Goal: Task Accomplishment & Management: Manage account settings

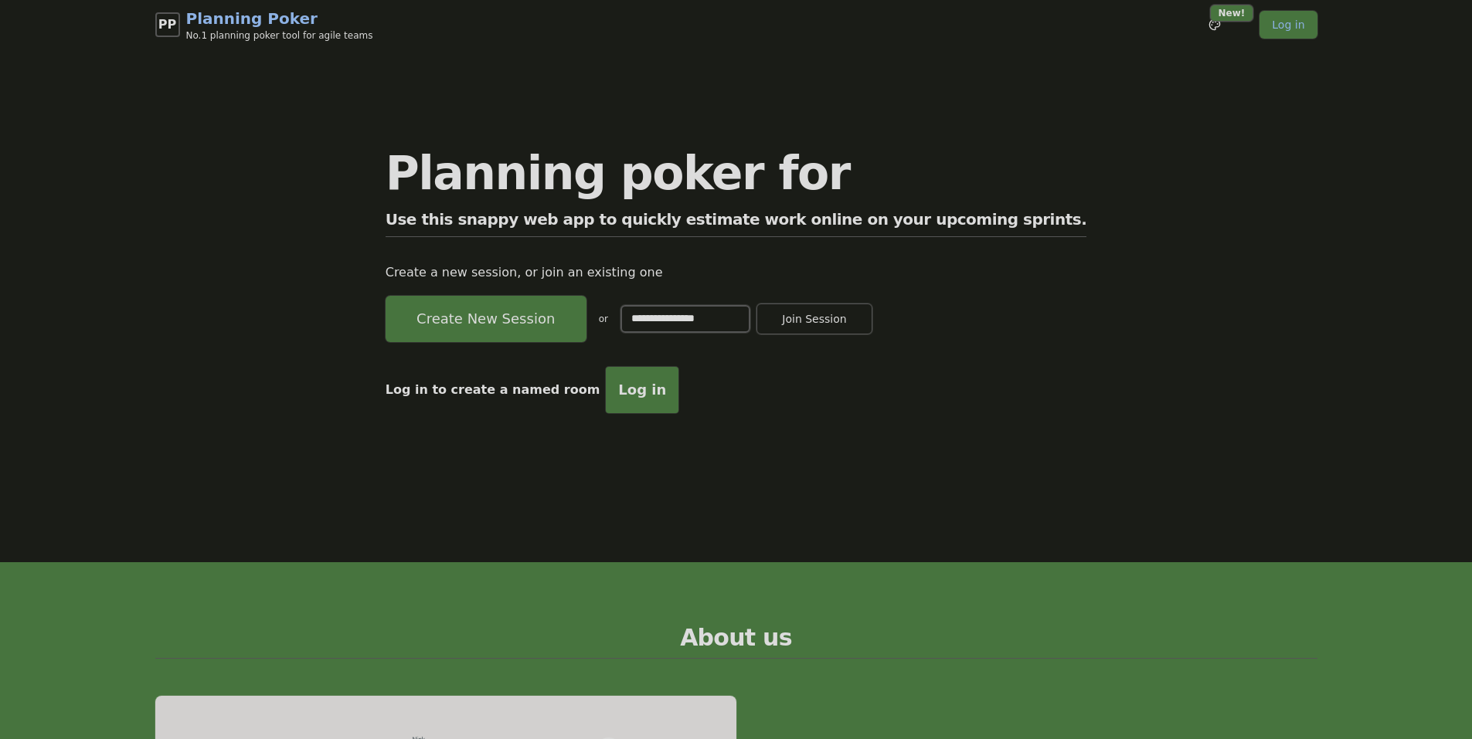
click at [666, 389] on span "Log in" at bounding box center [642, 390] width 48 height 22
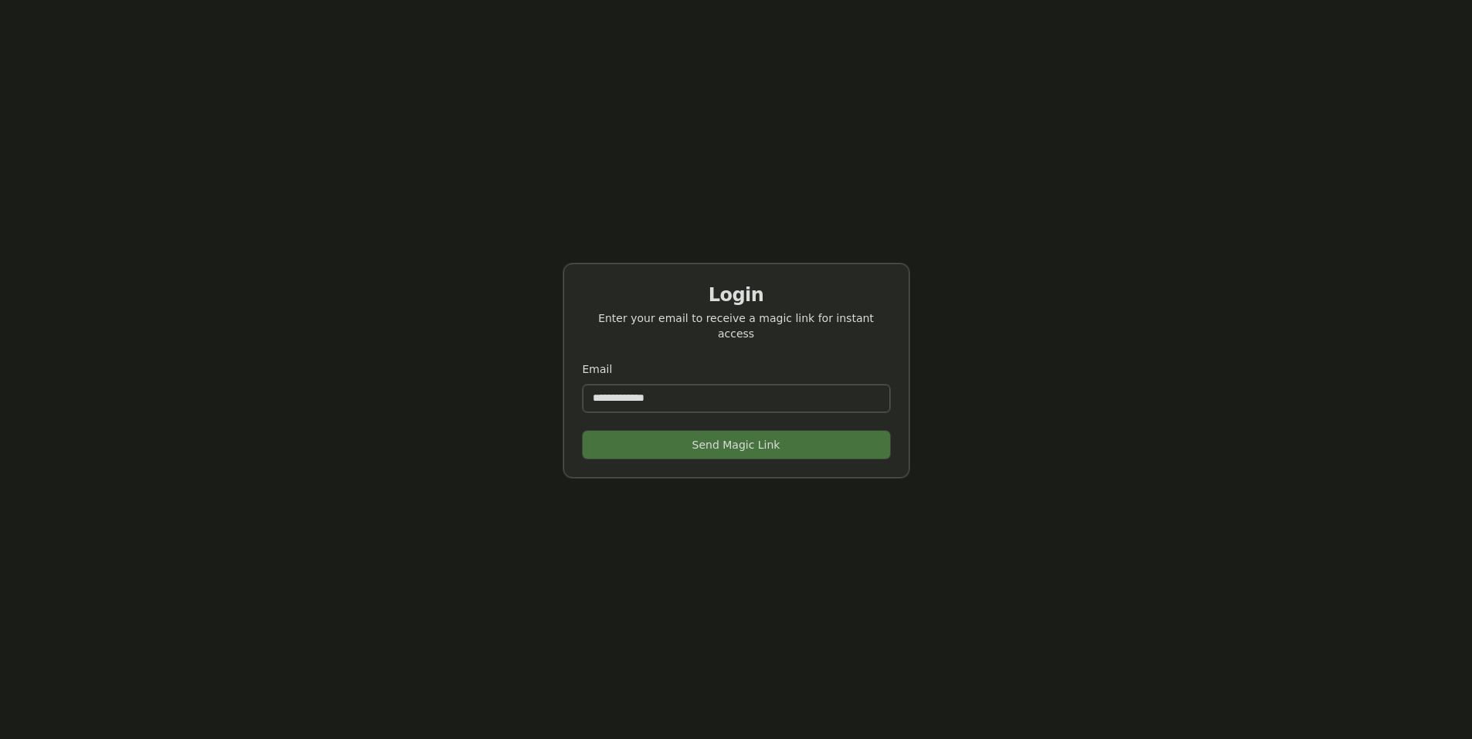
scroll to position [49, 0]
click at [603, 388] on input "Email" at bounding box center [736, 398] width 307 height 28
drag, startPoint x: 724, startPoint y: 389, endPoint x: 623, endPoint y: 392, distance: 100.5
click at [623, 392] on input "Email" at bounding box center [736, 398] width 307 height 28
type input "**********"
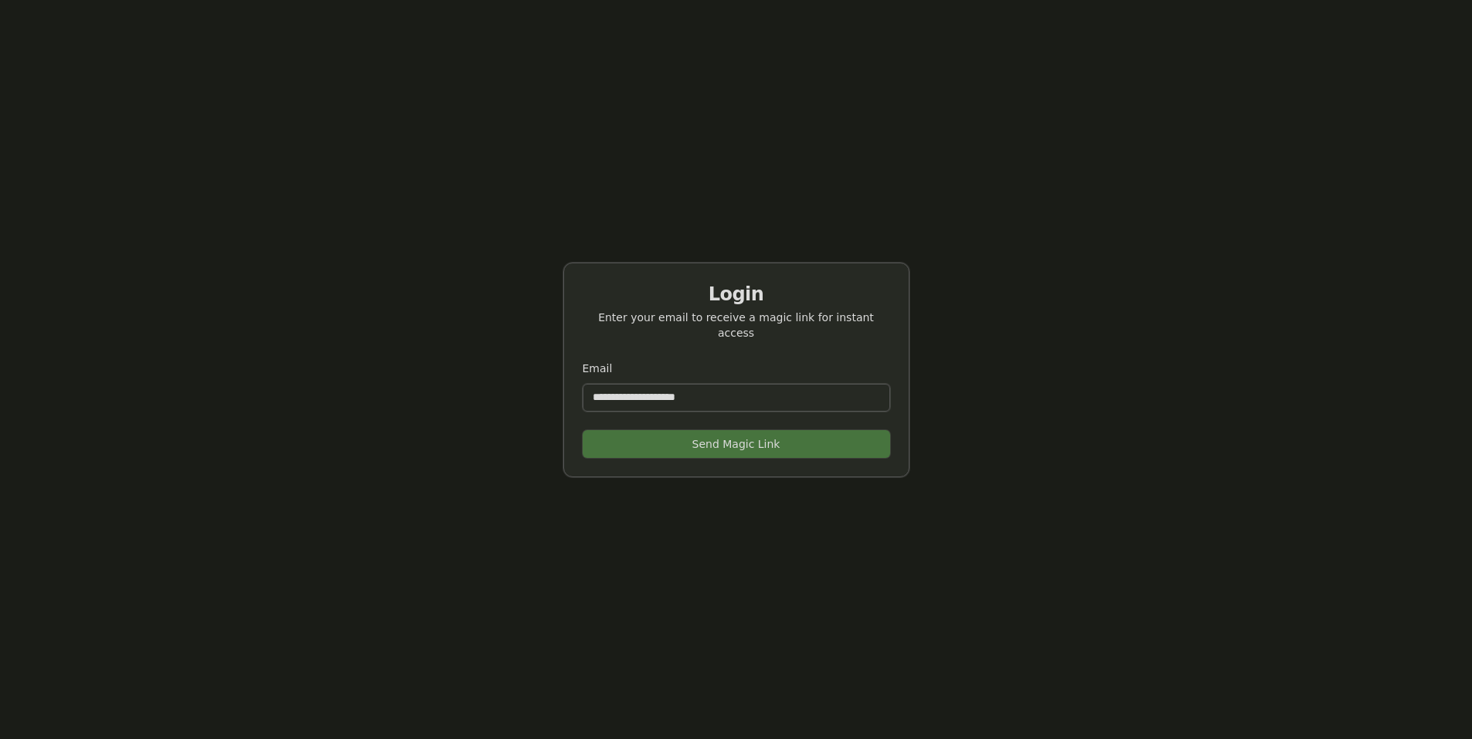
click at [647, 432] on button "Send Magic Link" at bounding box center [736, 444] width 307 height 28
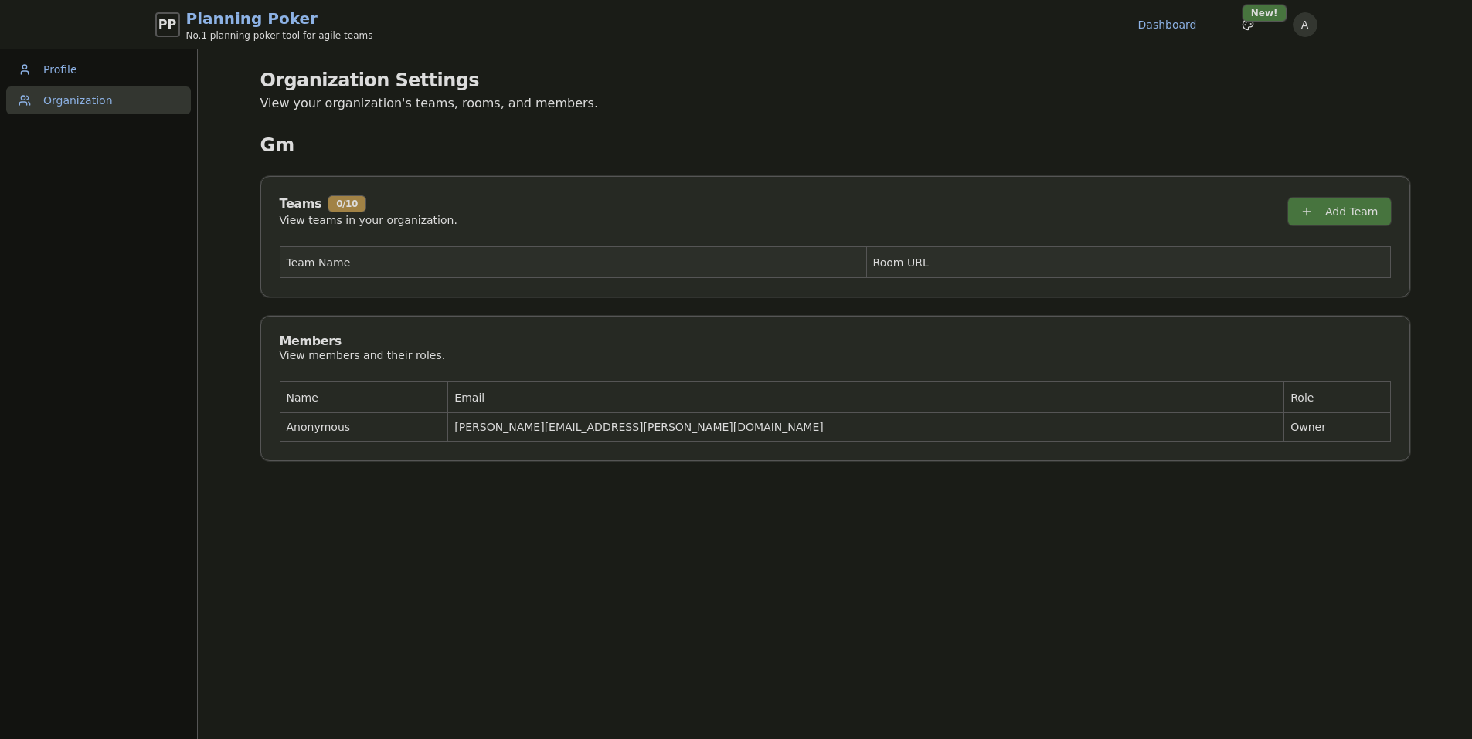
click at [998, 258] on th "Room URL" at bounding box center [1128, 262] width 524 height 31
click at [352, 270] on th "Team Name" at bounding box center [573, 262] width 586 height 31
click at [345, 261] on th "Team Name" at bounding box center [573, 262] width 586 height 31
click at [340, 260] on th "Team Name" at bounding box center [573, 262] width 586 height 31
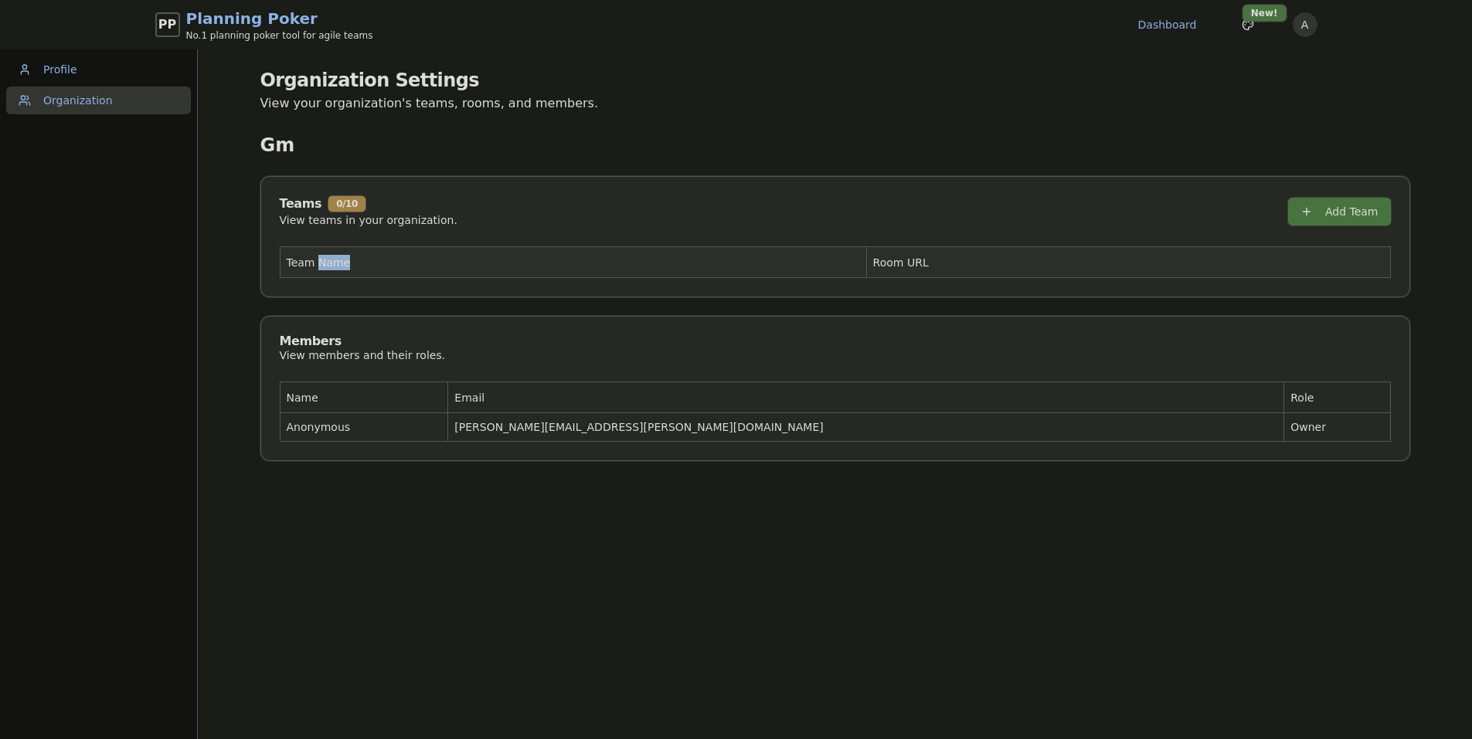
click at [340, 260] on th "Team Name" at bounding box center [573, 262] width 586 height 31
click at [427, 263] on th "Team Name" at bounding box center [573, 262] width 586 height 31
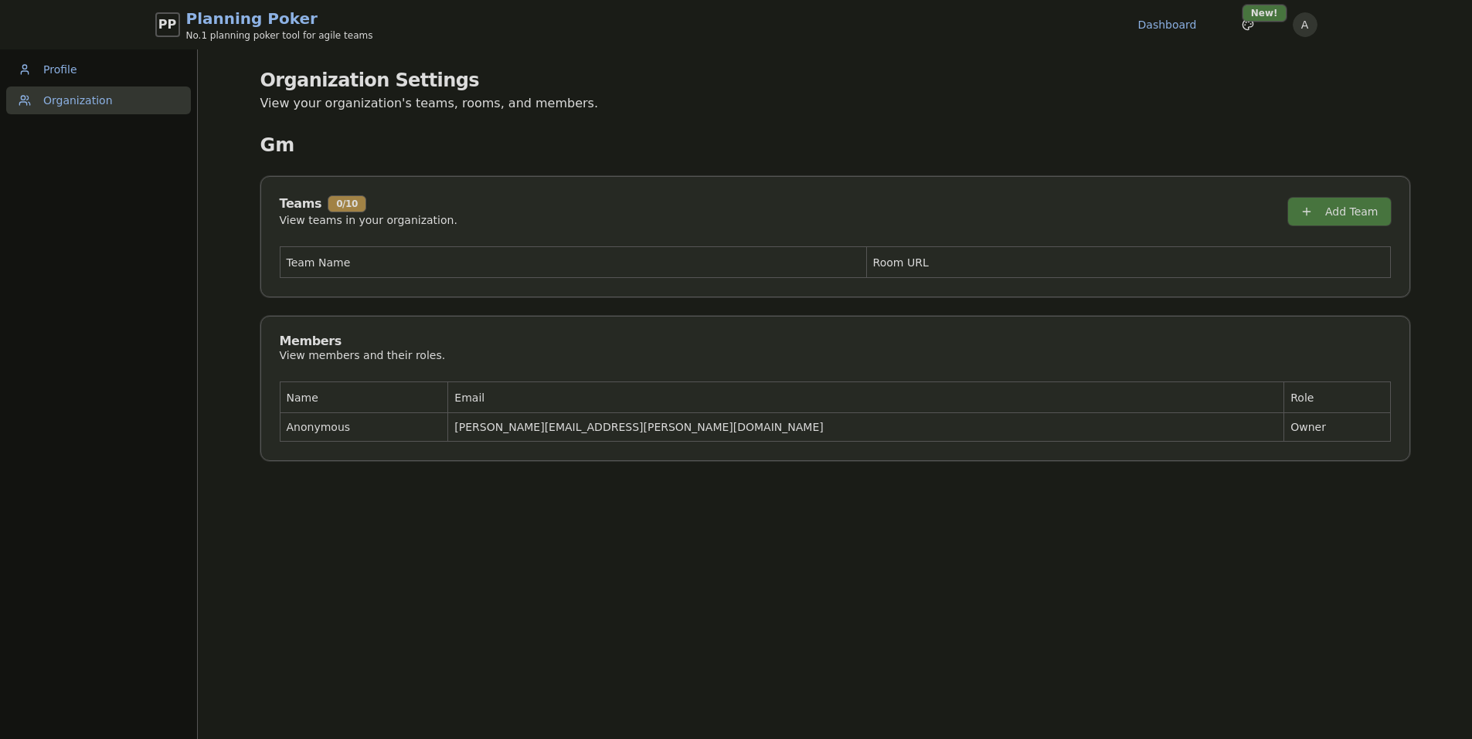
click at [1320, 208] on button "Add Team" at bounding box center [1339, 212] width 103 height 28
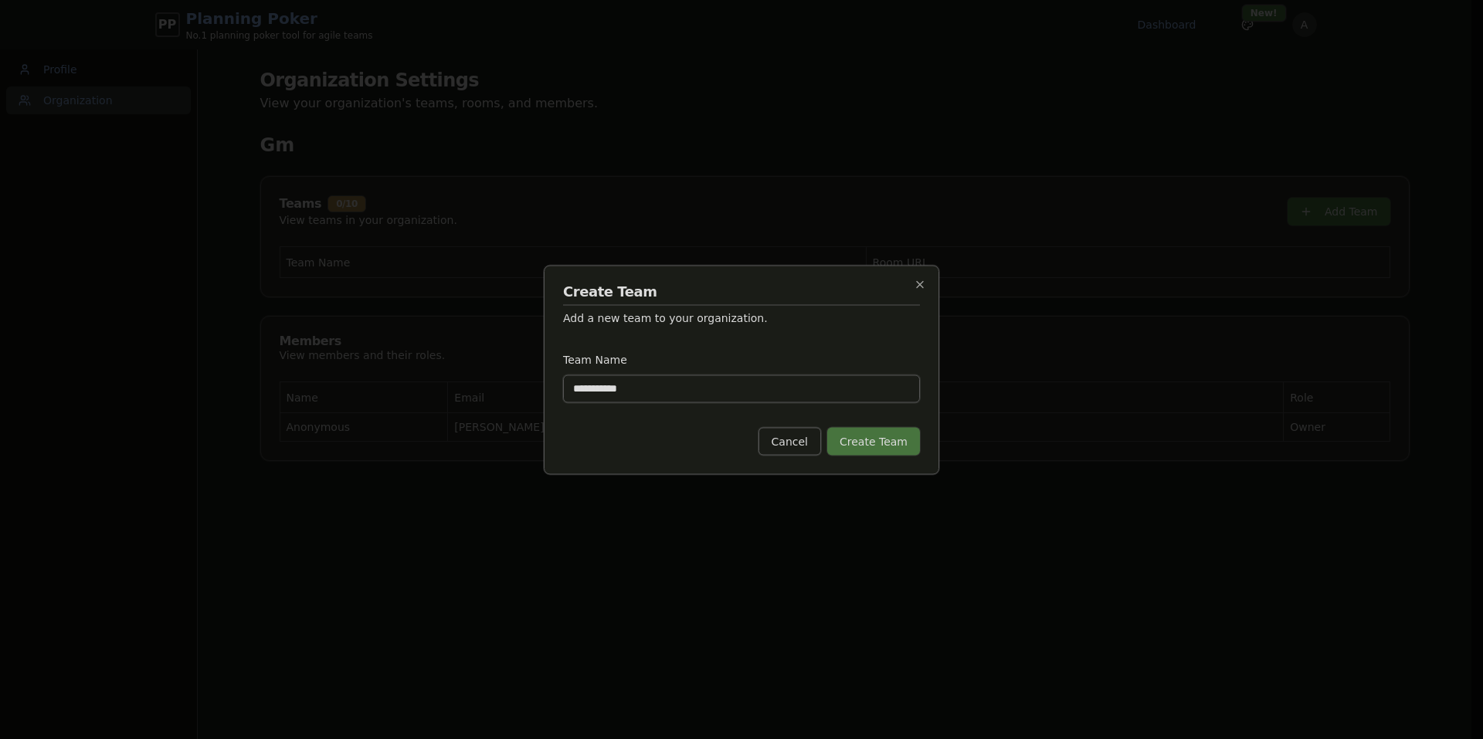
type input "**********"
click at [887, 453] on button "Create Team" at bounding box center [873, 441] width 93 height 28
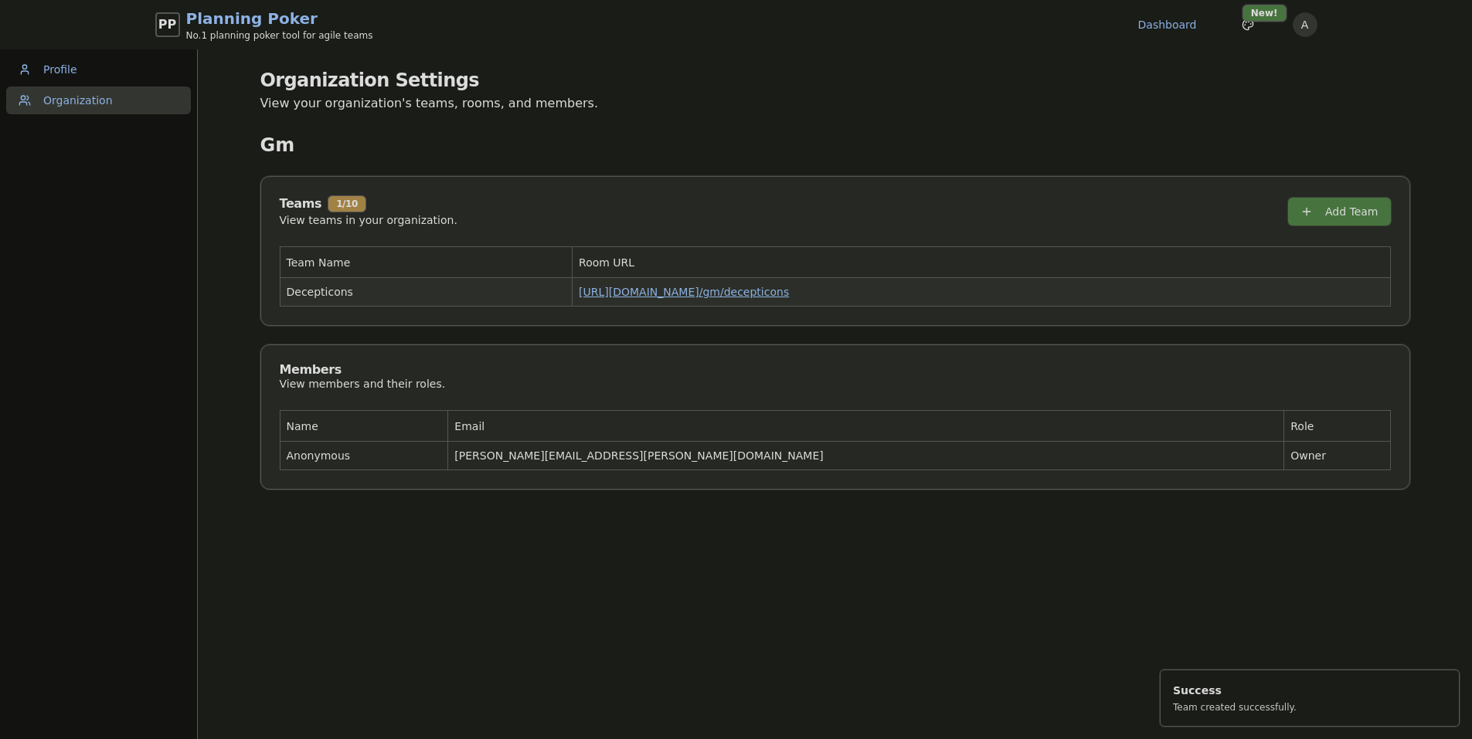
click at [671, 291] on link "https://planning-poker.com / gm/decepticons" at bounding box center [684, 292] width 210 height 12
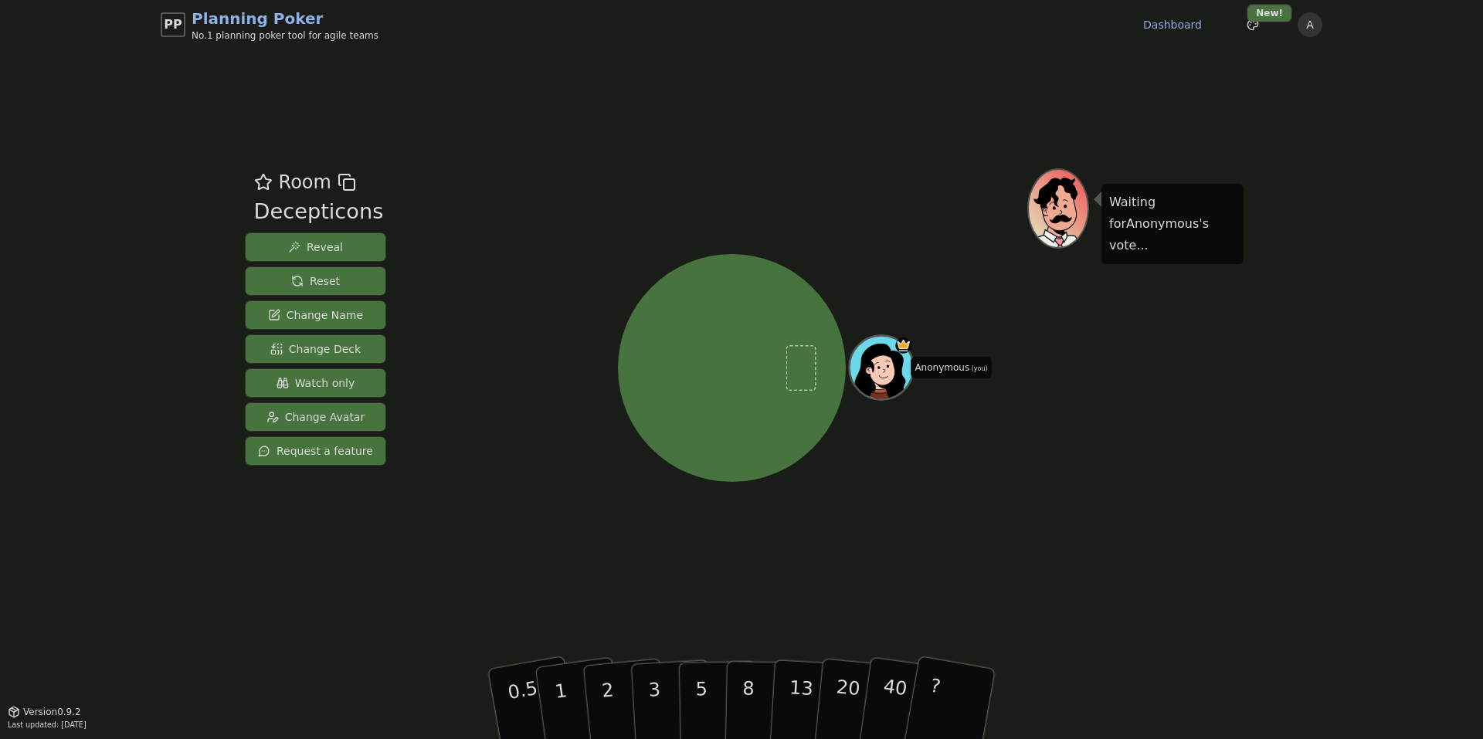
click at [339, 309] on span "Change Name" at bounding box center [315, 314] width 95 height 15
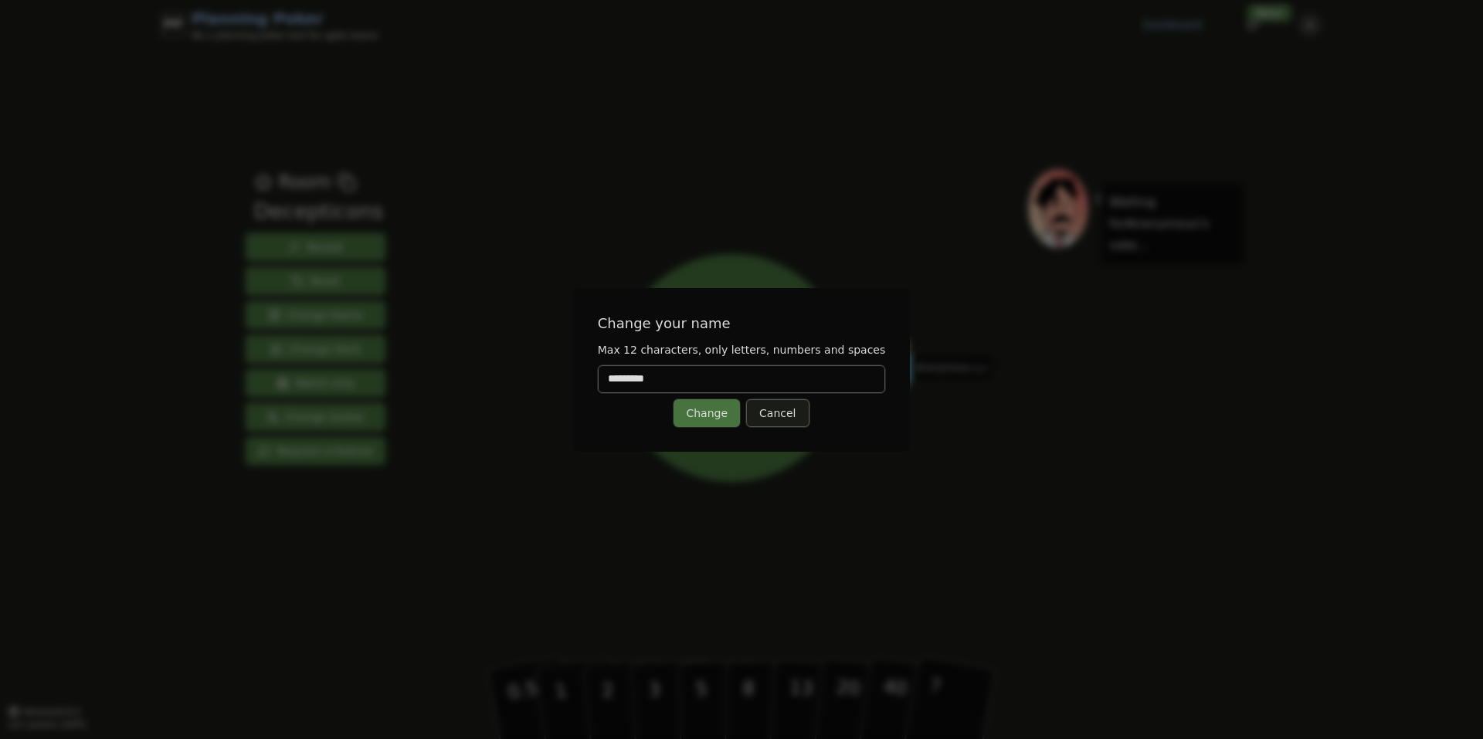
click at [671, 375] on input "*********" at bounding box center [742, 379] width 288 height 28
type input "***"
click at [722, 423] on button "Change" at bounding box center [707, 413] width 66 height 28
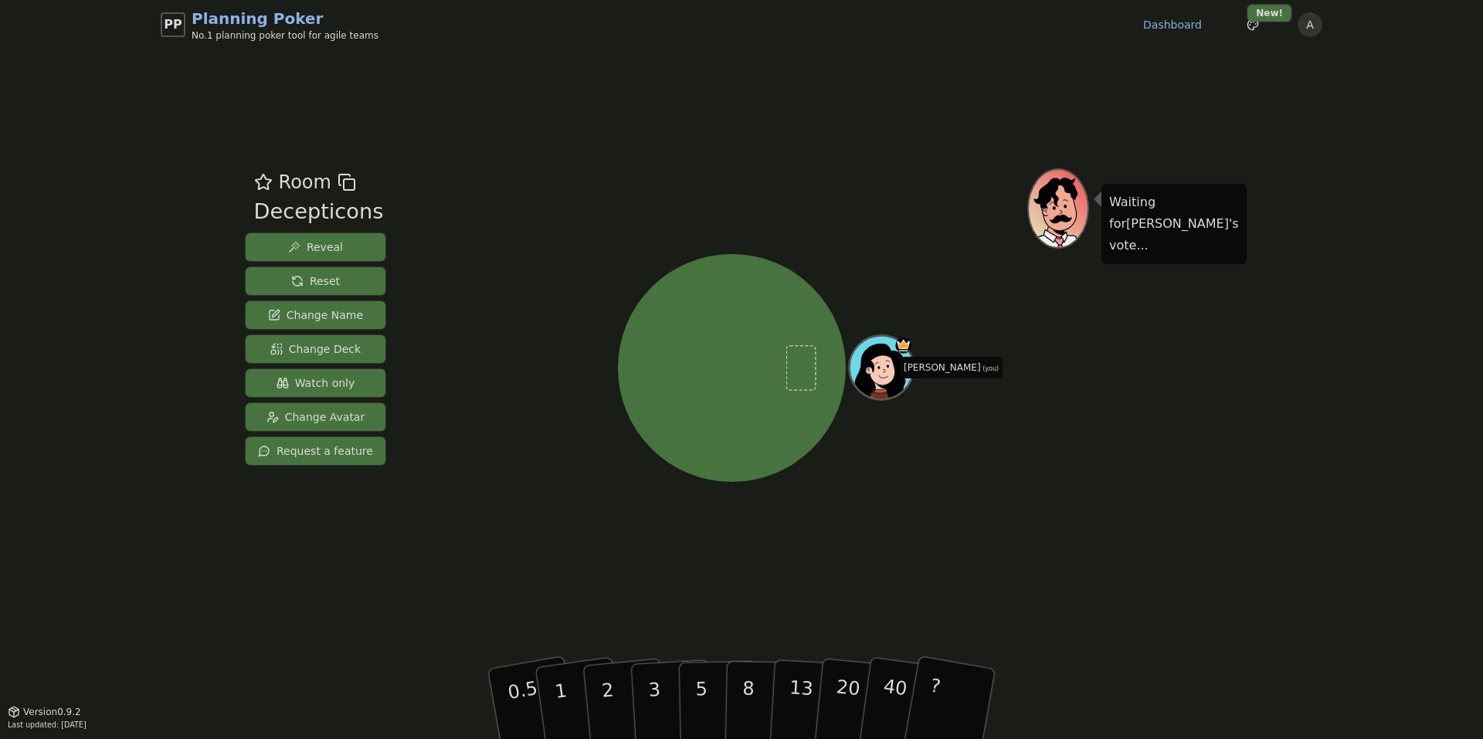
click at [321, 379] on span "Watch only" at bounding box center [316, 382] width 79 height 15
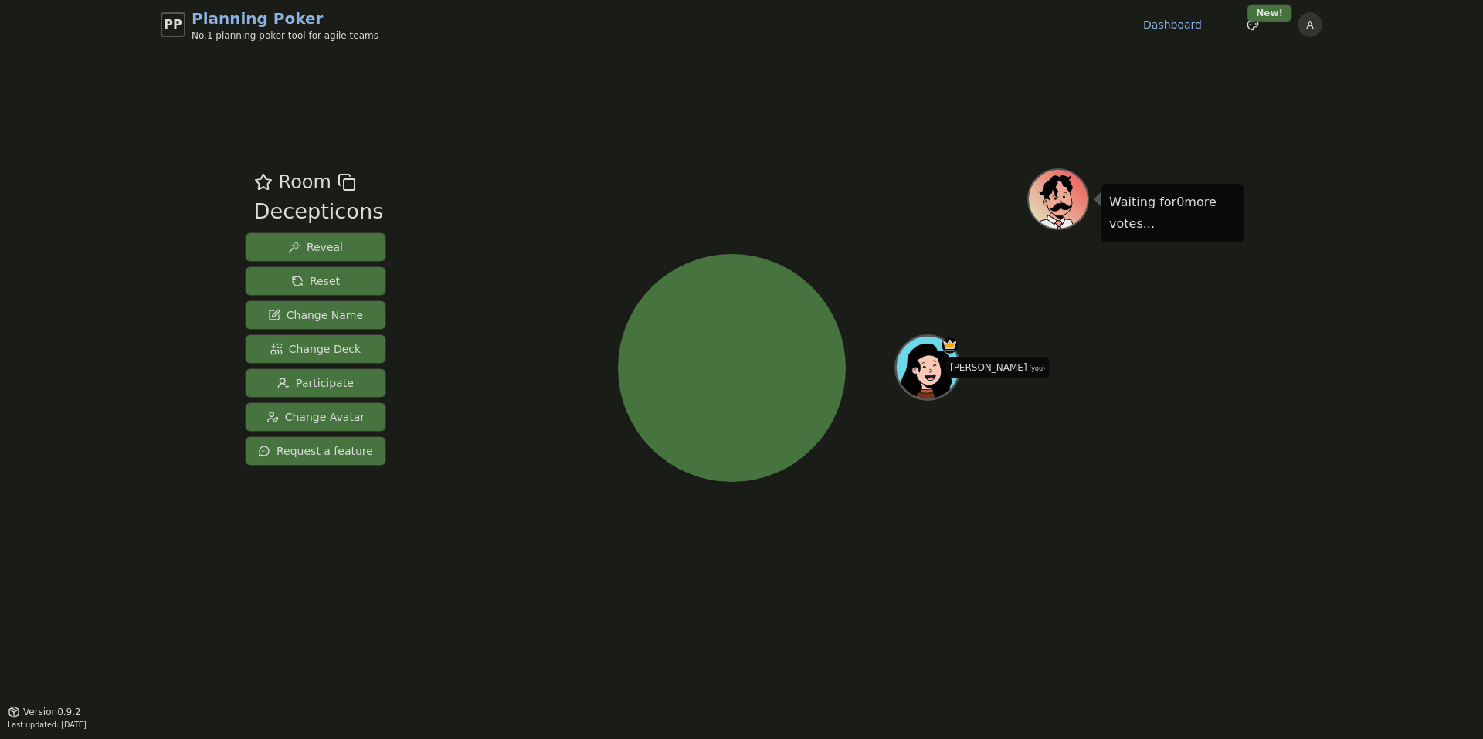
click at [326, 409] on button "Change Avatar" at bounding box center [316, 417] width 140 height 28
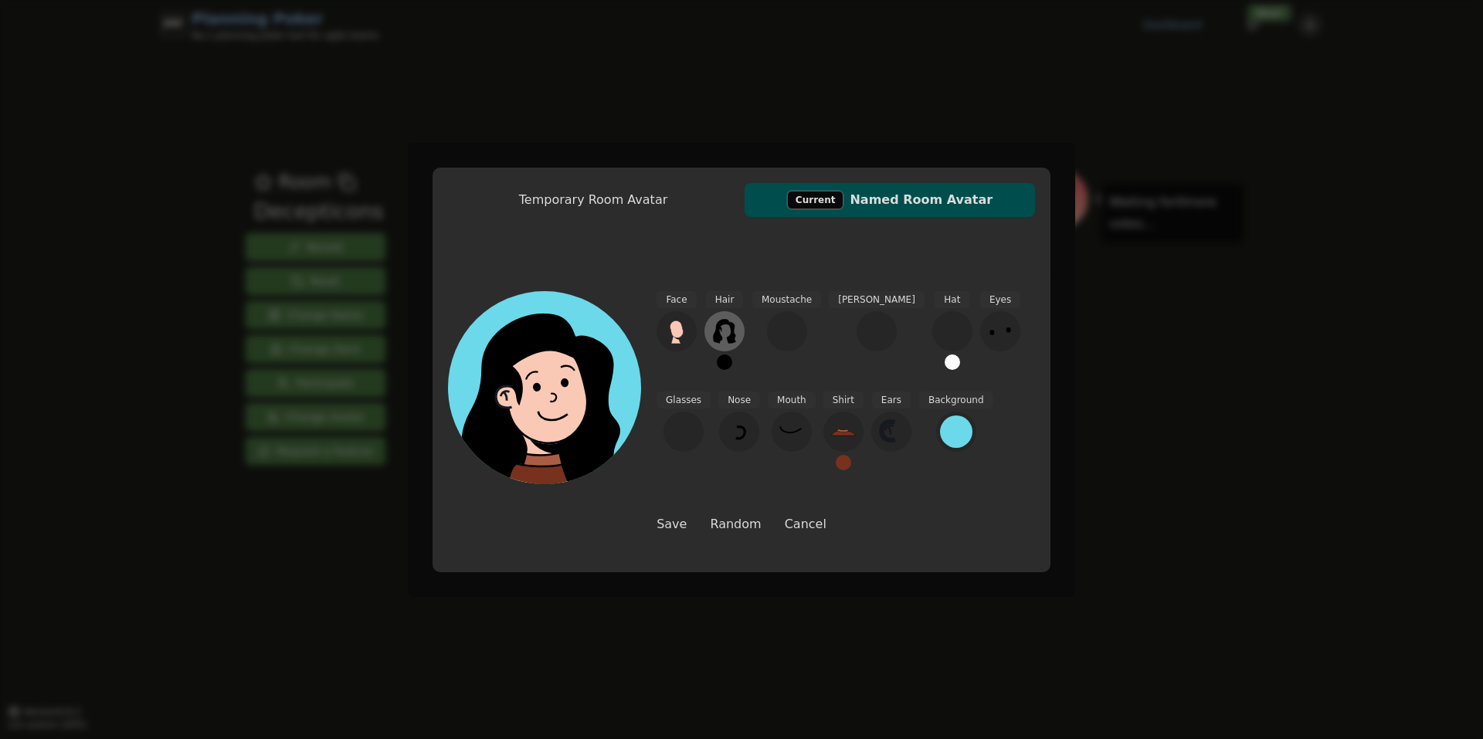
click at [713, 329] on icon at bounding box center [724, 331] width 25 height 25
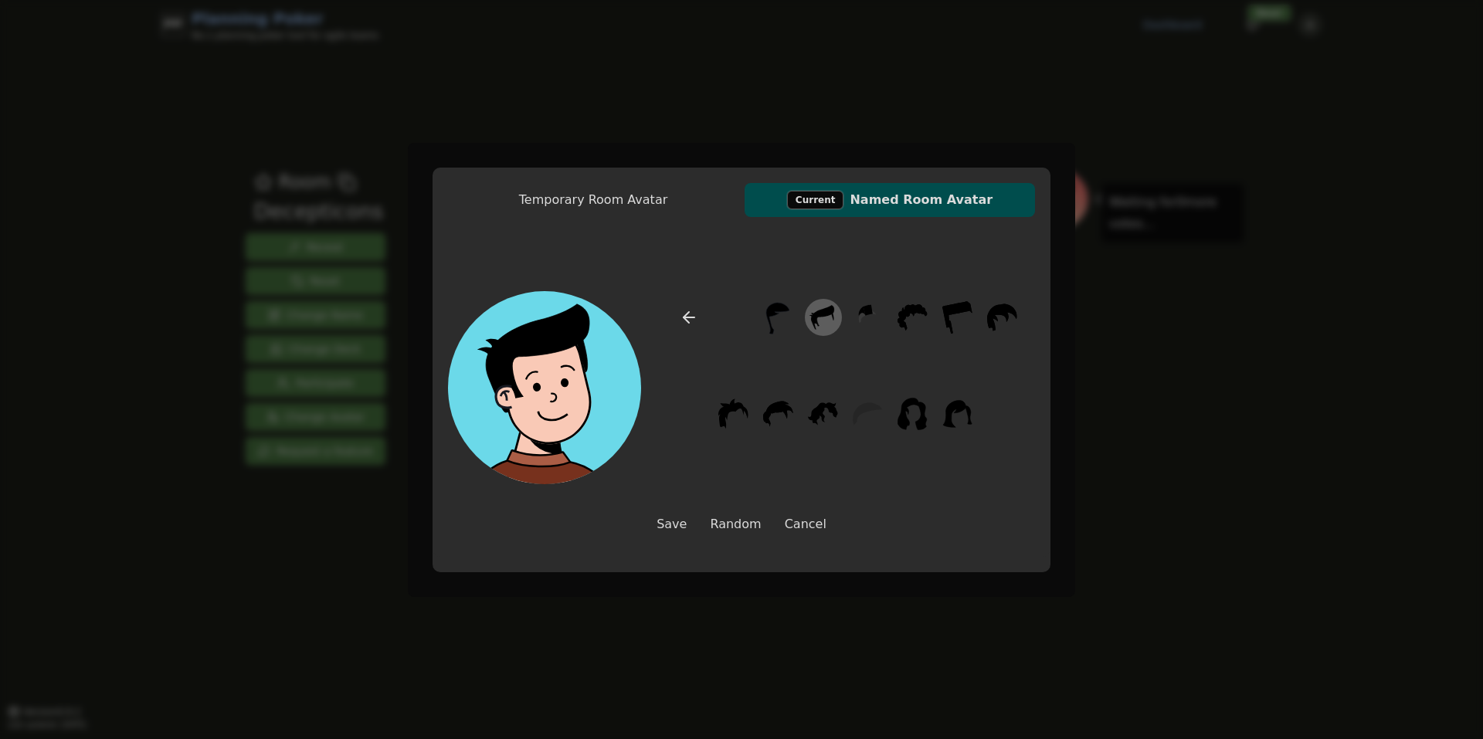
click at [817, 324] on icon at bounding box center [823, 317] width 30 height 35
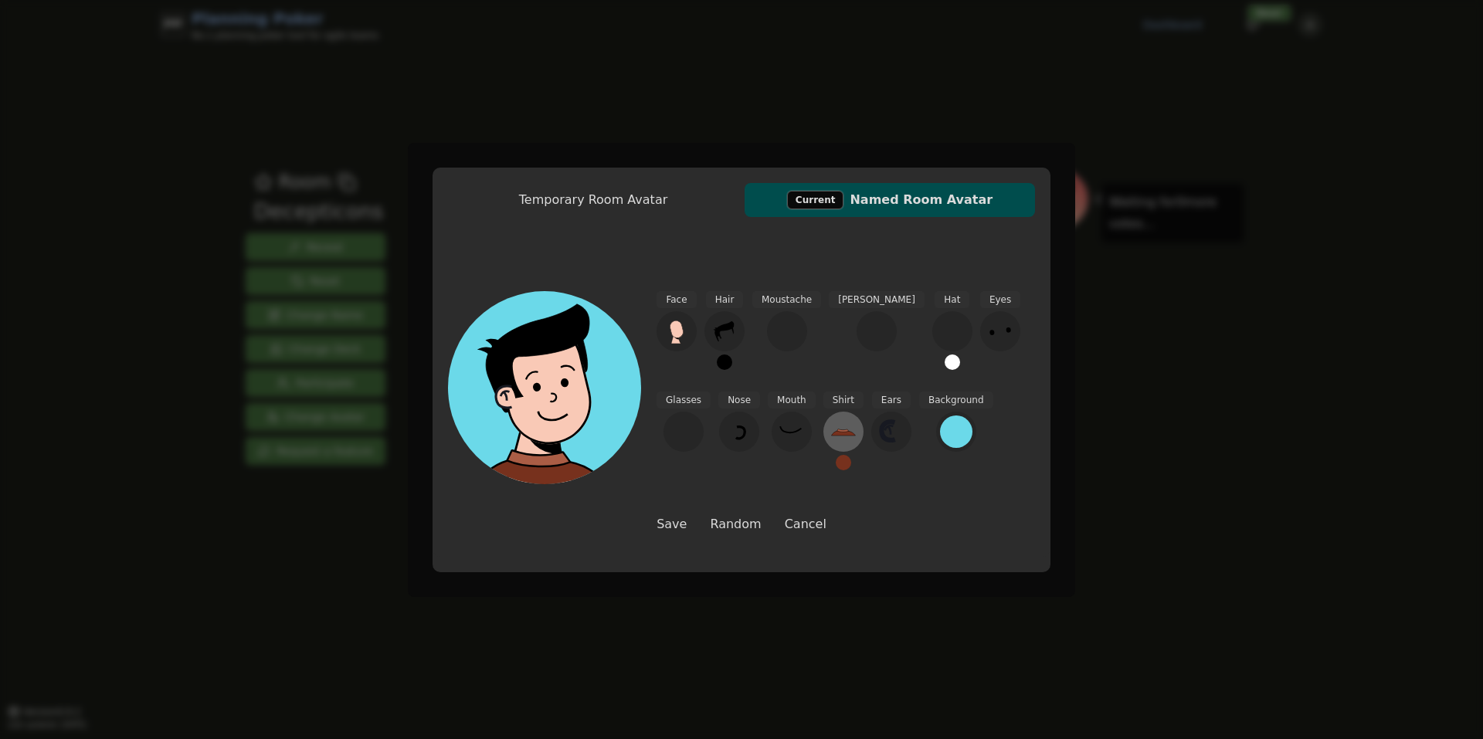
click at [831, 426] on icon at bounding box center [843, 432] width 25 height 25
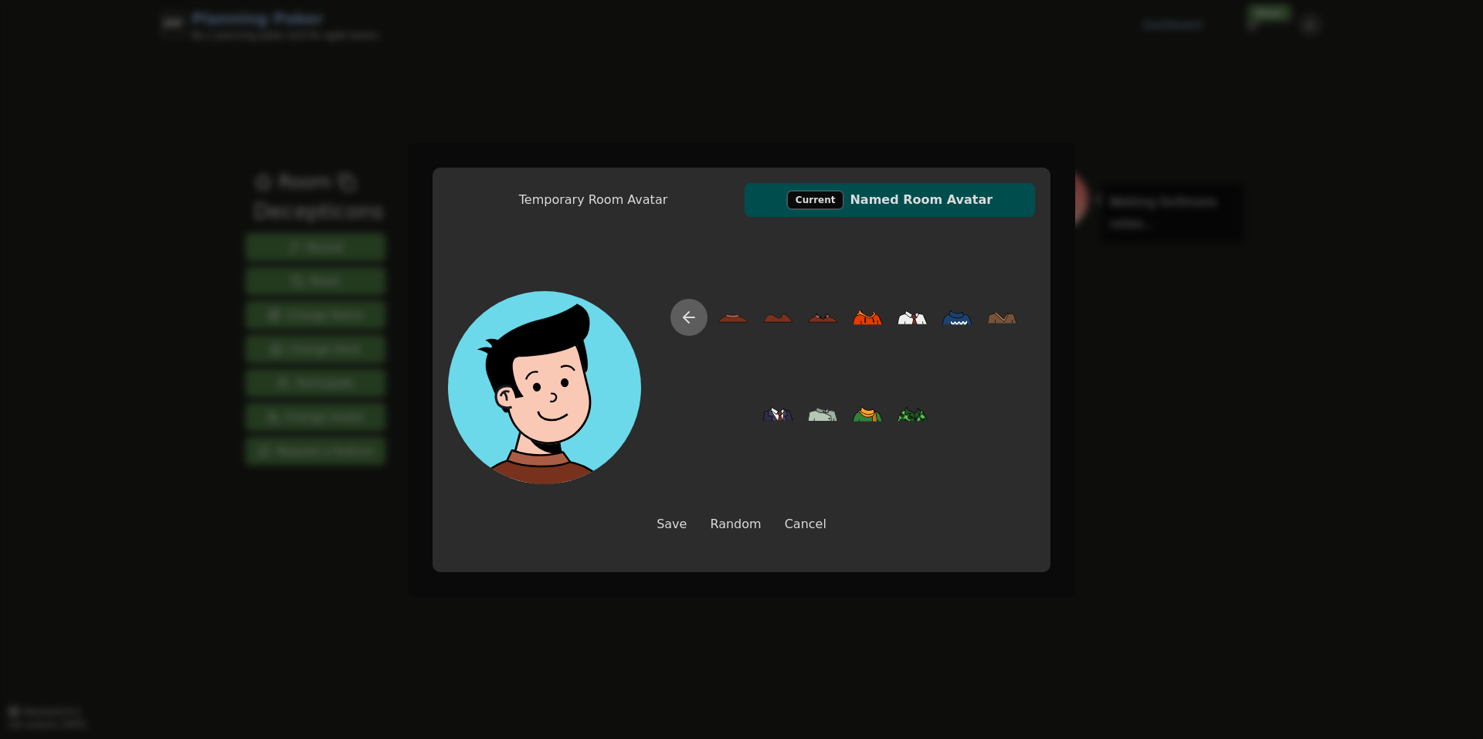
click at [691, 311] on icon at bounding box center [689, 317] width 19 height 19
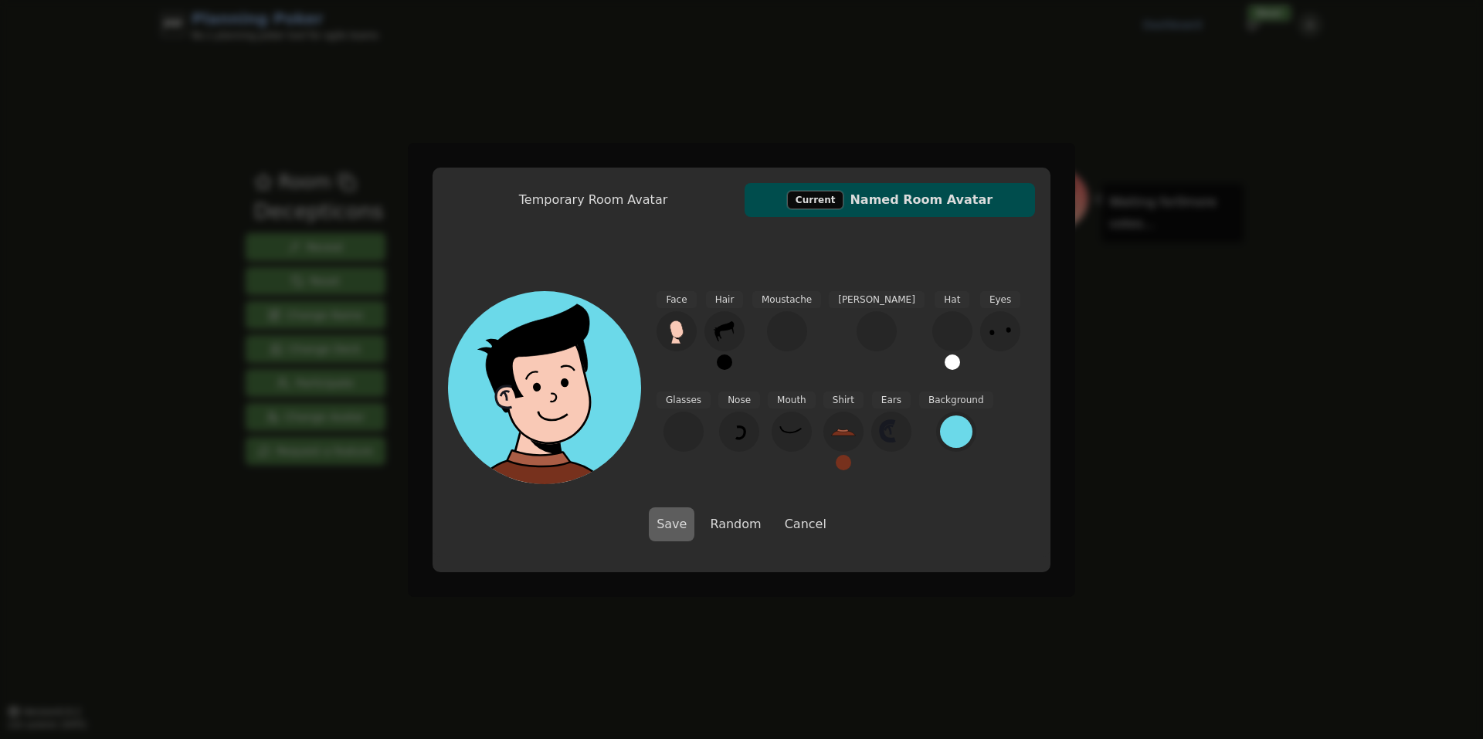
click at [690, 522] on button "Save" at bounding box center [672, 525] width 46 height 34
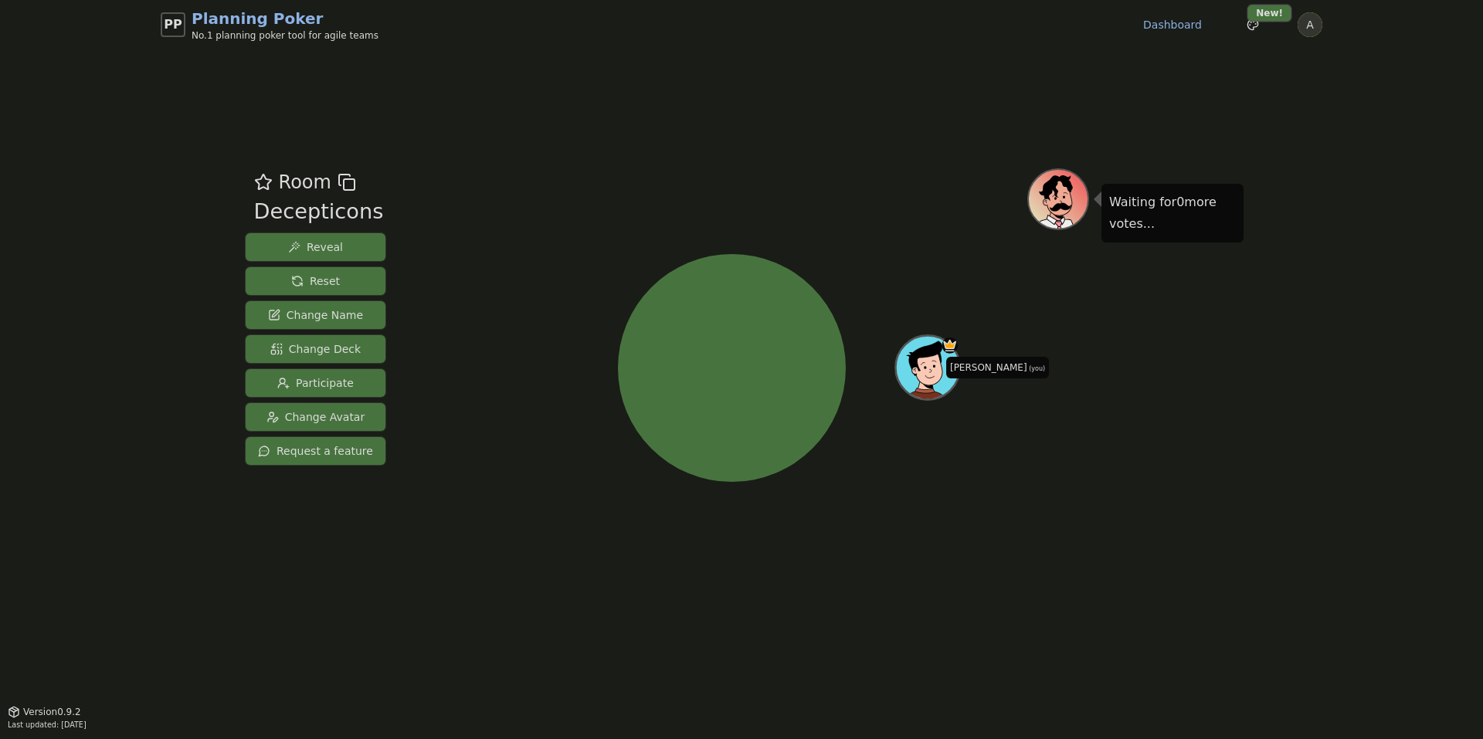
click at [1316, 23] on html "PP Planning Poker No.1 planning poker tool for agile teams Dashboard Toggle the…" at bounding box center [741, 369] width 1483 height 739
click at [1295, 155] on html "PP Planning Poker No.1 planning poker tool for agile teams Dashboard Toggle the…" at bounding box center [741, 369] width 1483 height 739
